Goal: Information Seeking & Learning: Learn about a topic

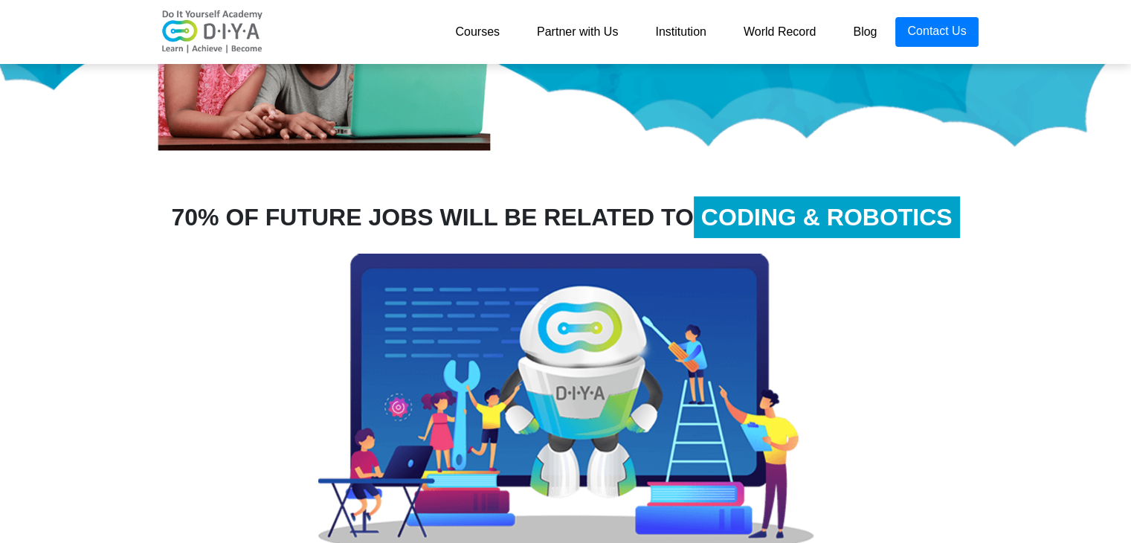
scroll to position [818, 0]
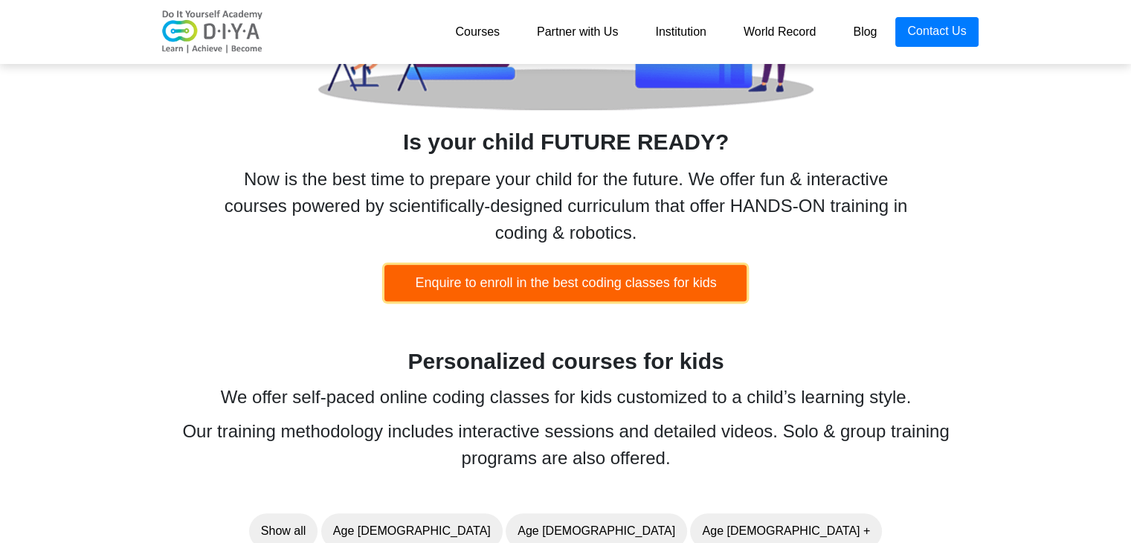
click at [497, 284] on button "Enquire to enroll in the best coding classes for kids" at bounding box center [566, 283] width 362 height 36
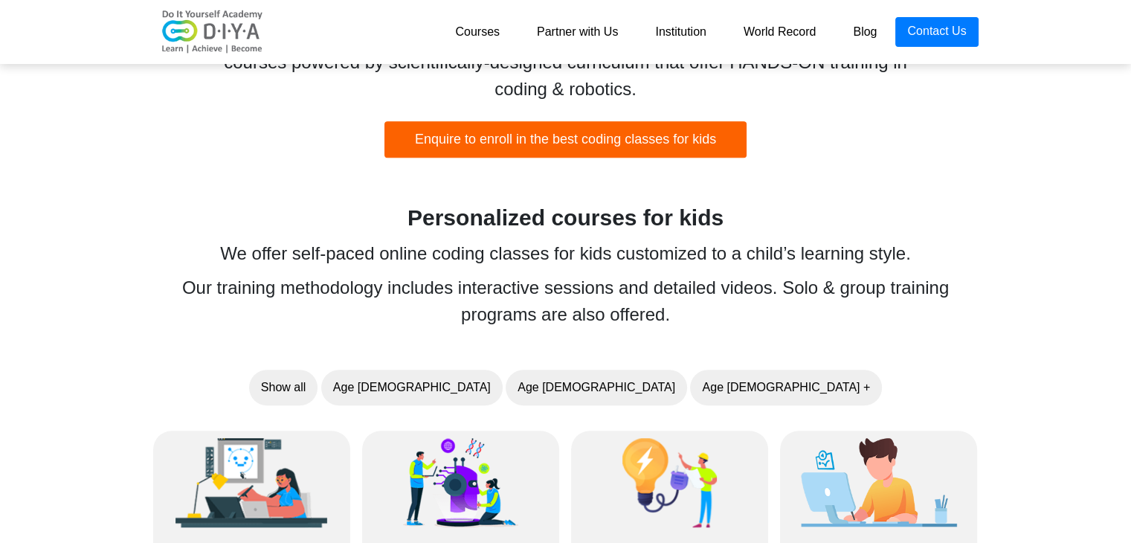
scroll to position [1471, 0]
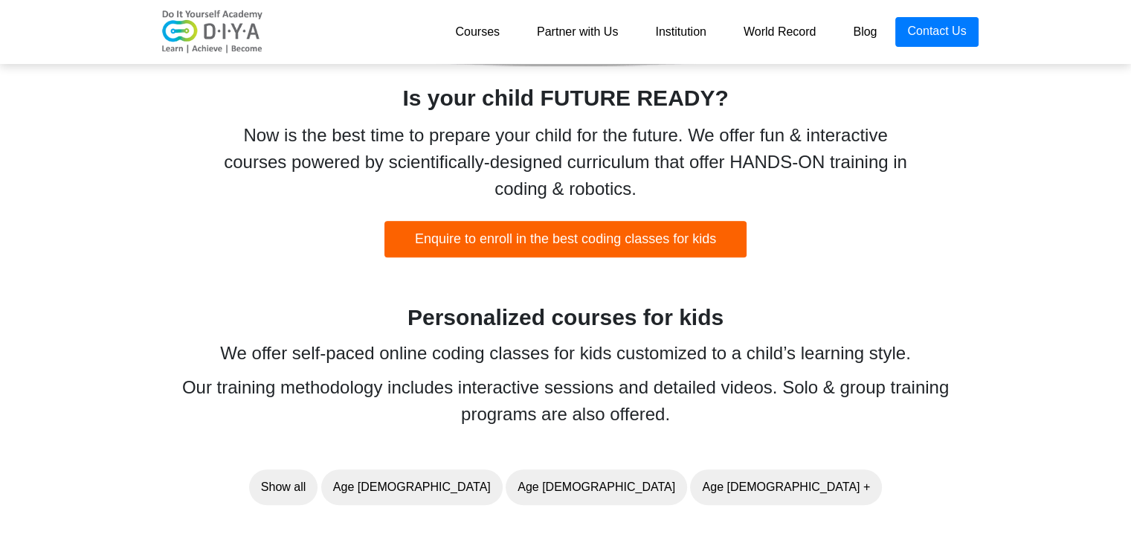
scroll to position [818, 0]
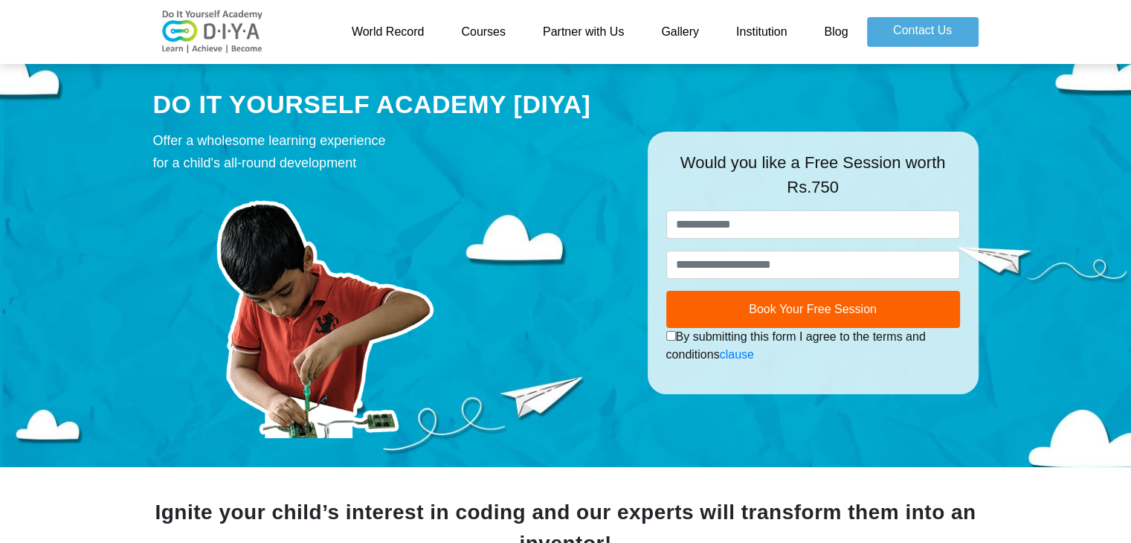
click at [481, 33] on link "Courses" at bounding box center [484, 32] width 82 height 30
